Goal: Task Accomplishment & Management: Use online tool/utility

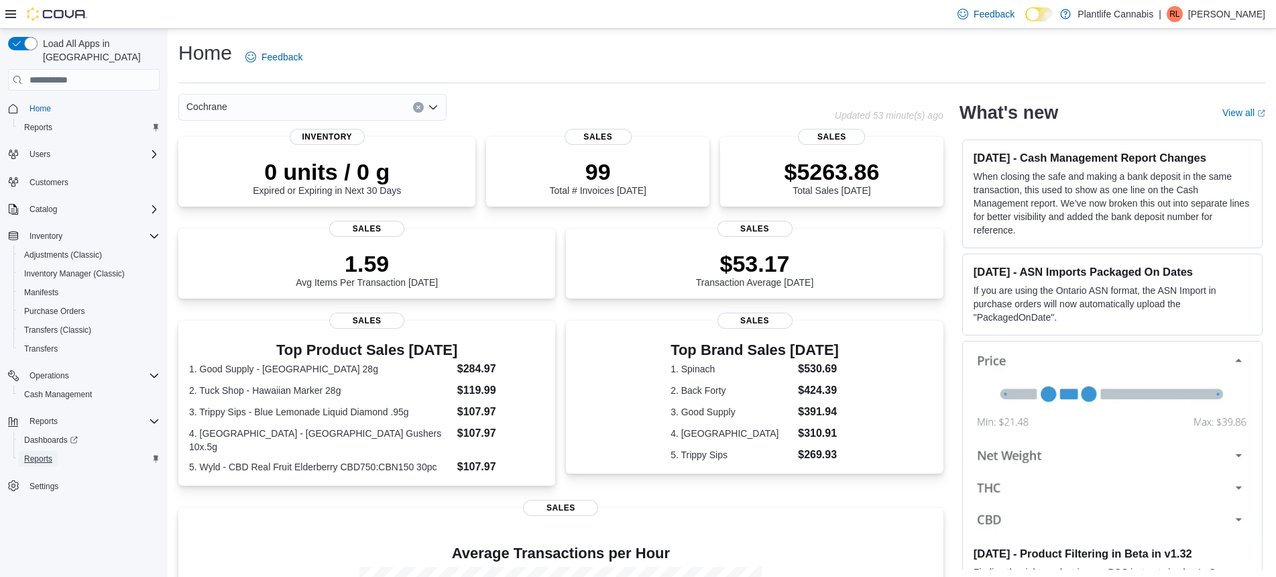
click at [48, 453] on span "Reports" at bounding box center [38, 458] width 28 height 11
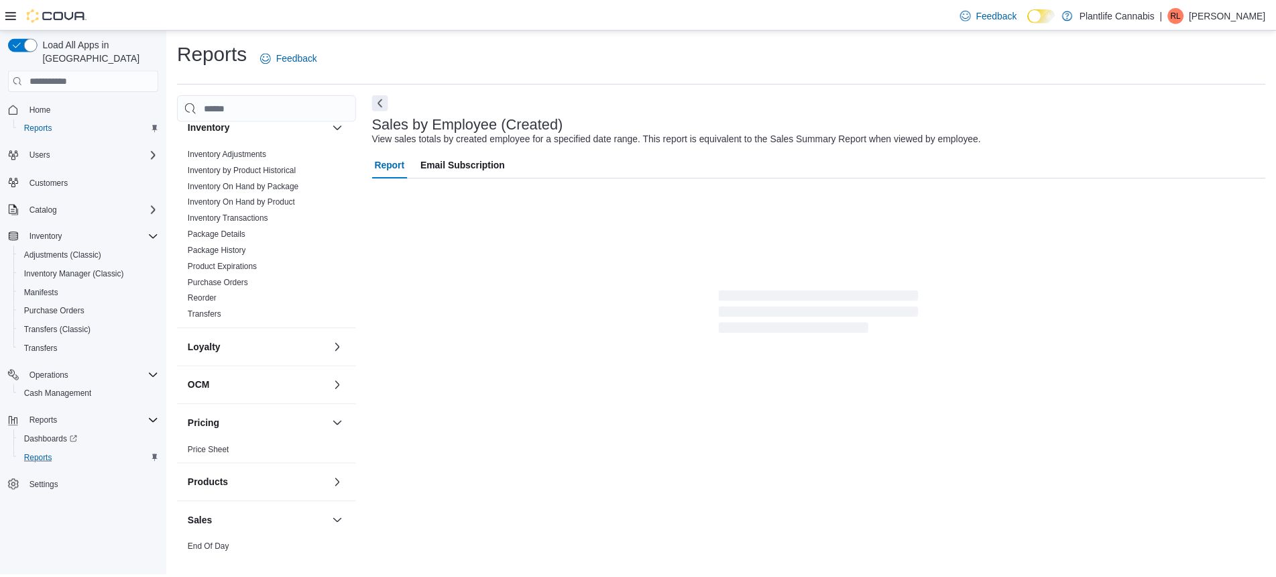
scroll to position [612, 0]
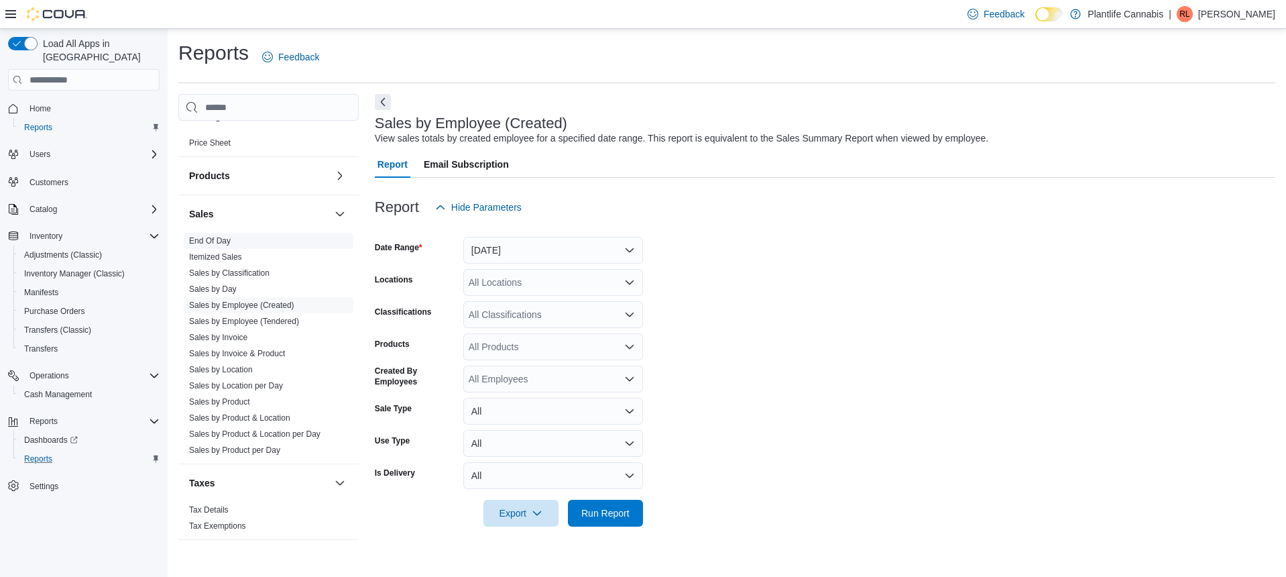
click at [223, 239] on link "End Of Day" at bounding box center [210, 240] width 42 height 9
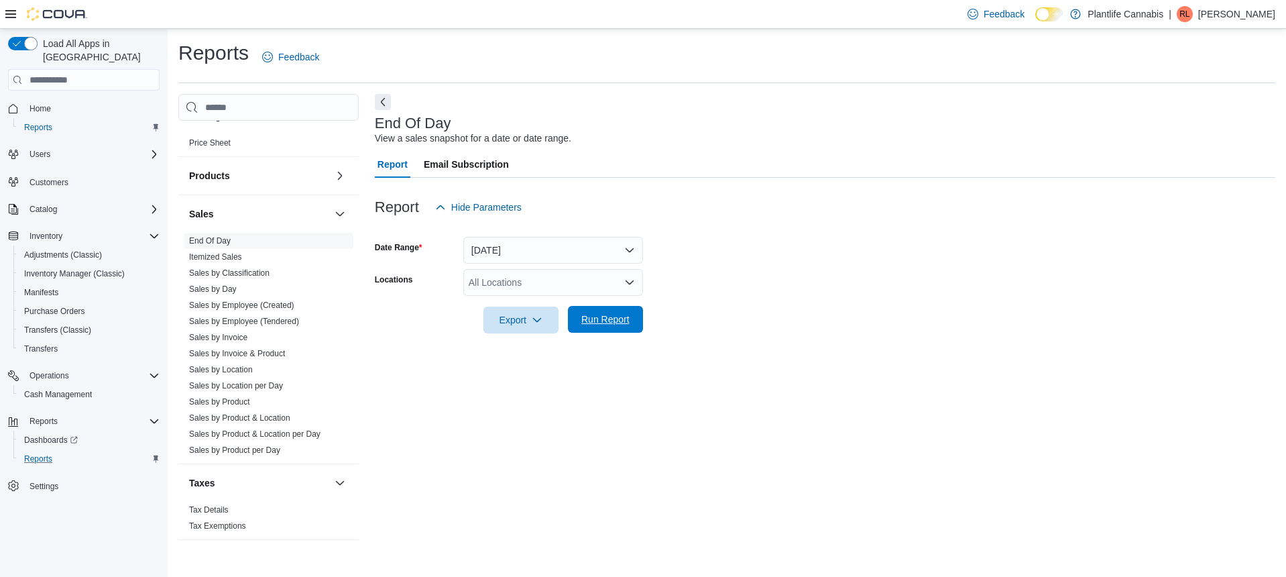
click at [600, 323] on span "Run Report" at bounding box center [606, 319] width 48 height 13
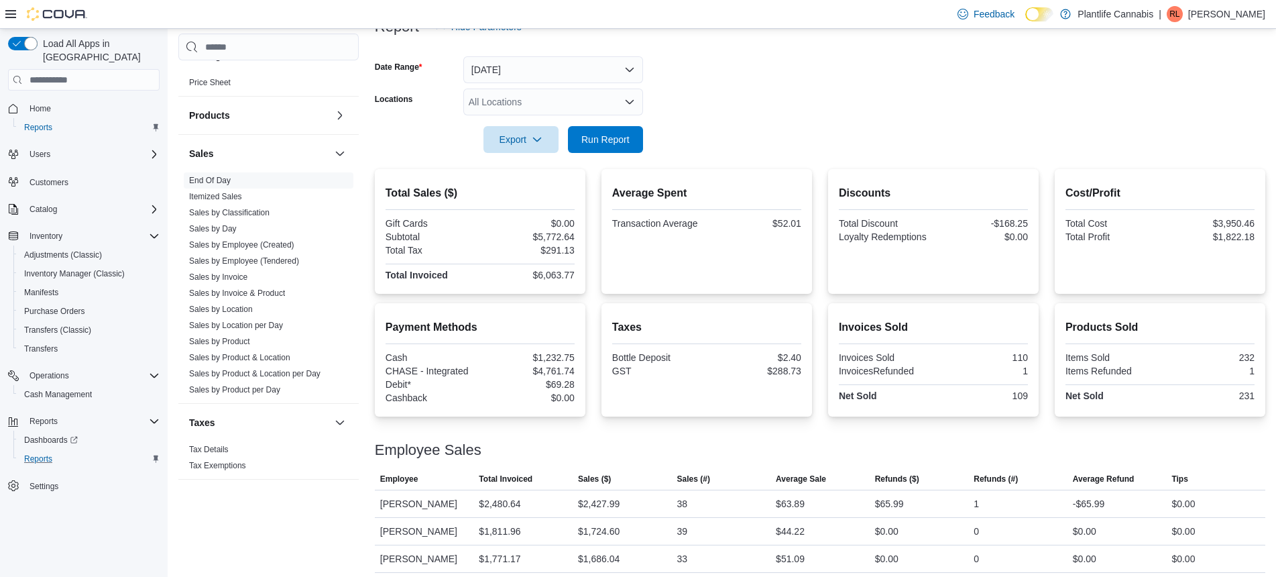
scroll to position [187, 0]
